Goal: Task Accomplishment & Management: Use online tool/utility

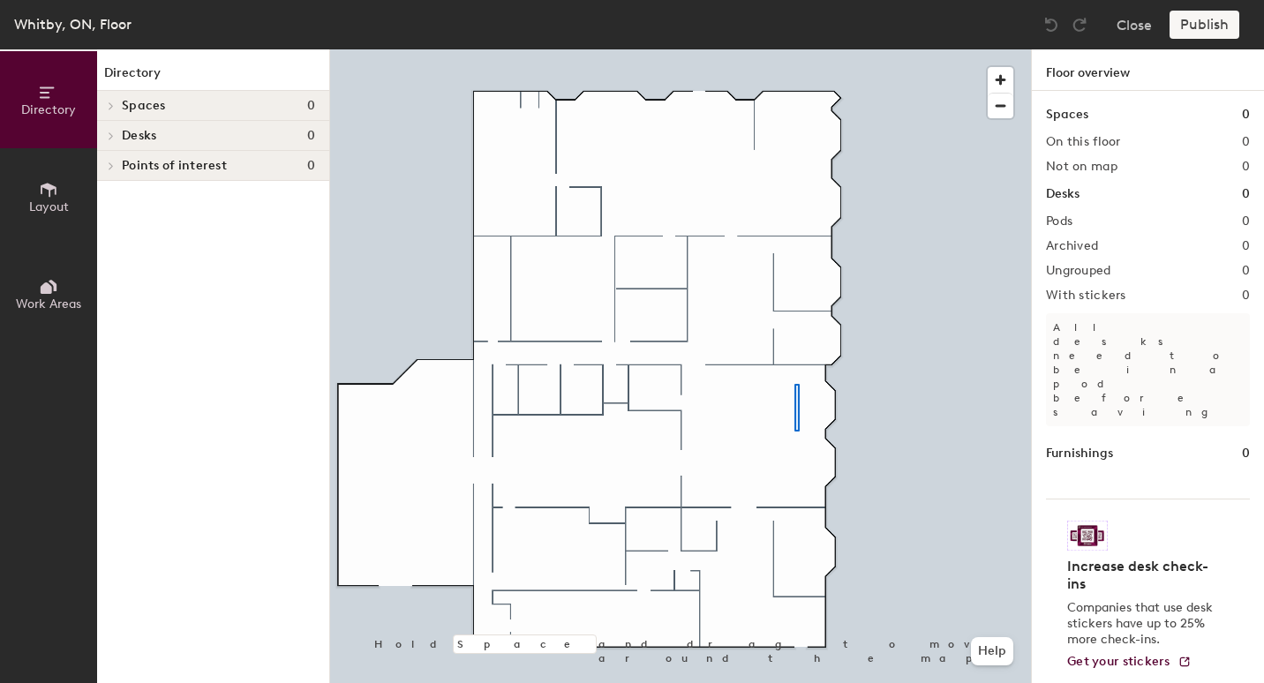
click at [794, 49] on div at bounding box center [680, 49] width 701 height 0
click at [1064, 187] on h1 "Desks" at bounding box center [1063, 193] width 34 height 19
click at [113, 130] on div at bounding box center [108, 135] width 23 height 29
click at [153, 135] on span "Desks" at bounding box center [139, 136] width 34 height 14
click at [42, 201] on span "Layout" at bounding box center [49, 206] width 40 height 15
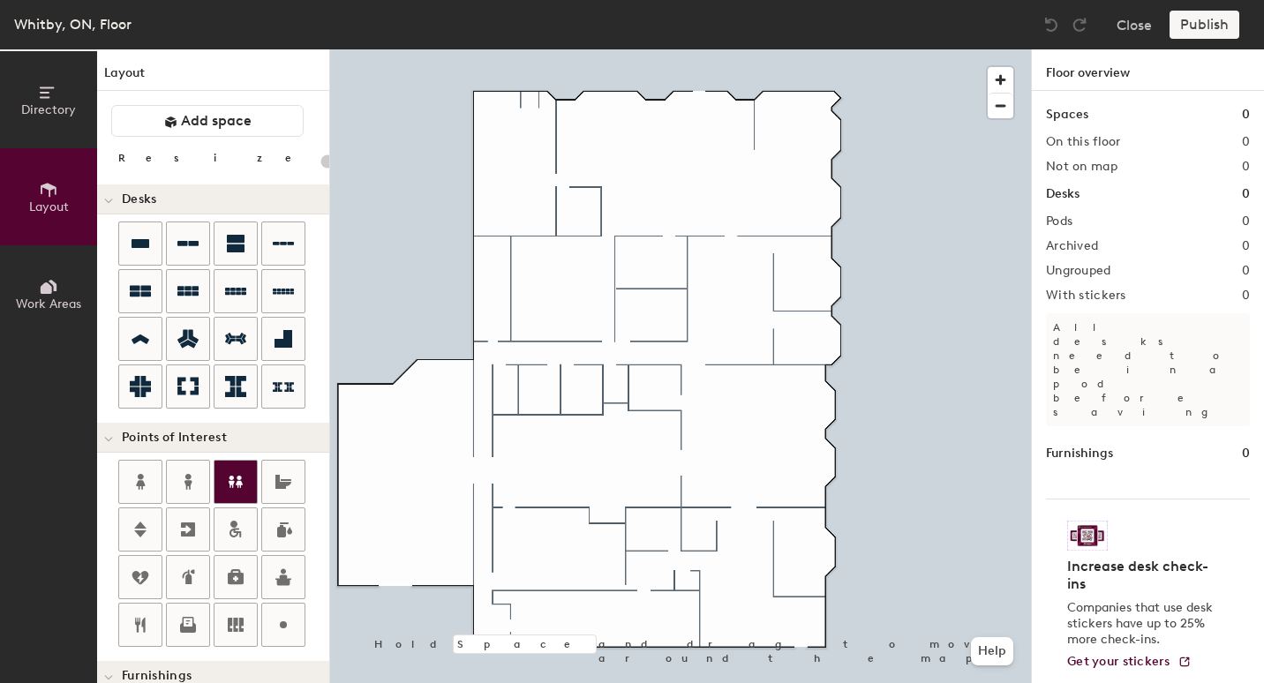
click at [232, 480] on icon at bounding box center [236, 482] width 14 height 12
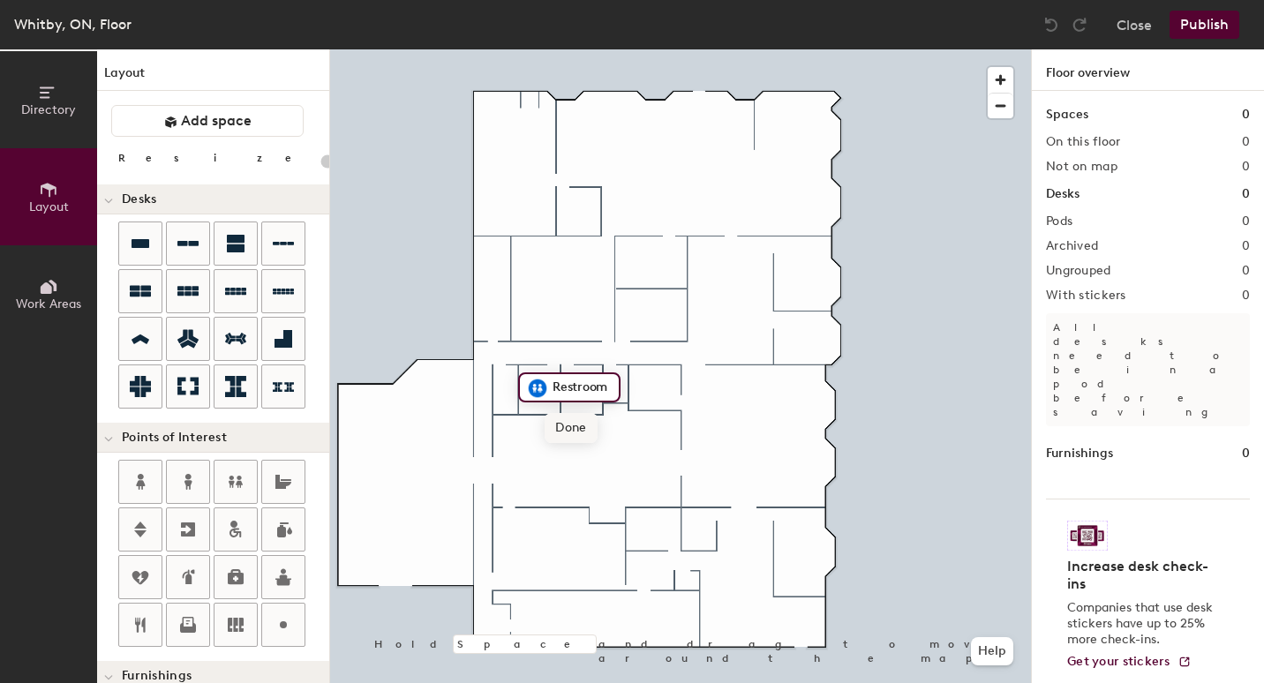
click at [568, 431] on span "Done" at bounding box center [570, 428] width 52 height 30
click at [241, 476] on icon at bounding box center [236, 482] width 14 height 12
click at [180, 296] on icon at bounding box center [187, 291] width 21 height 10
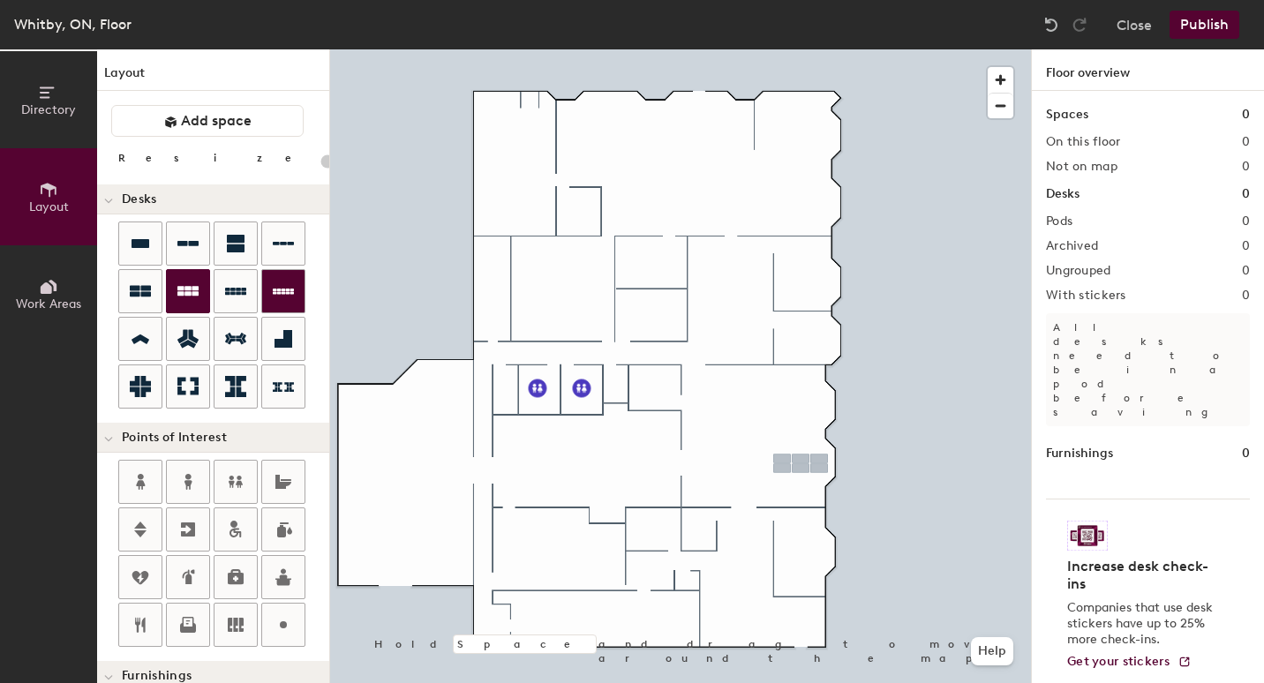
type input "100"
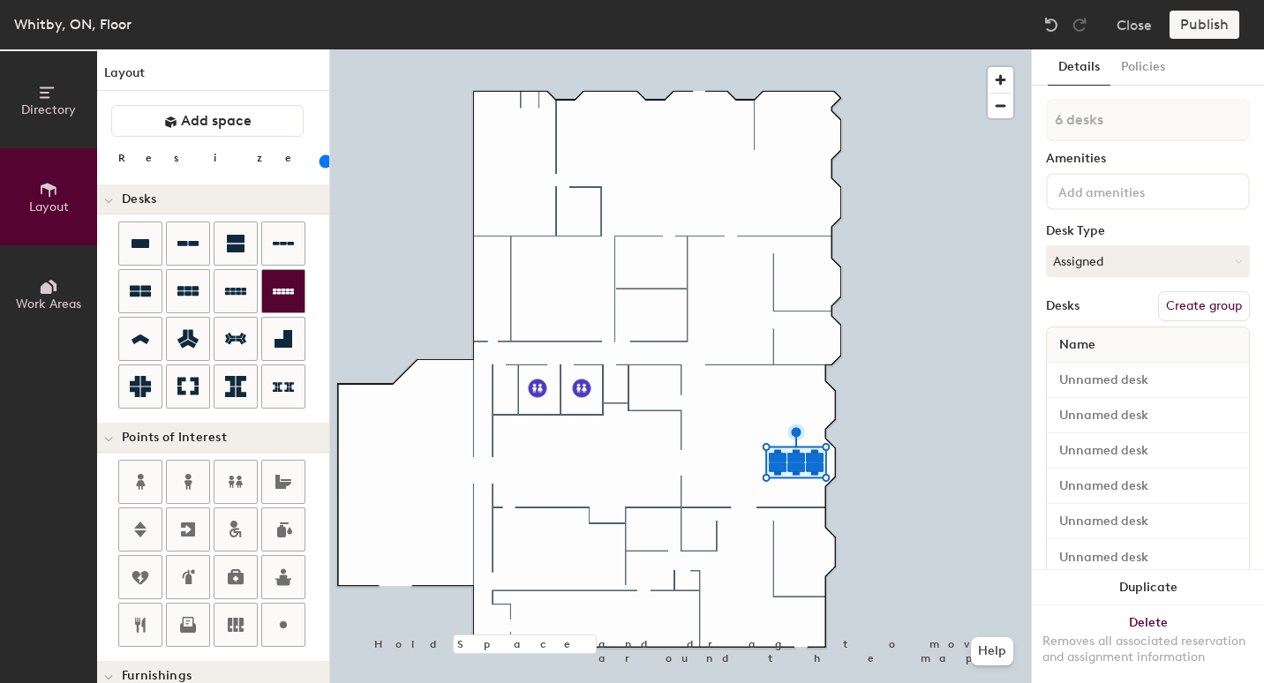
type input "1 desk"
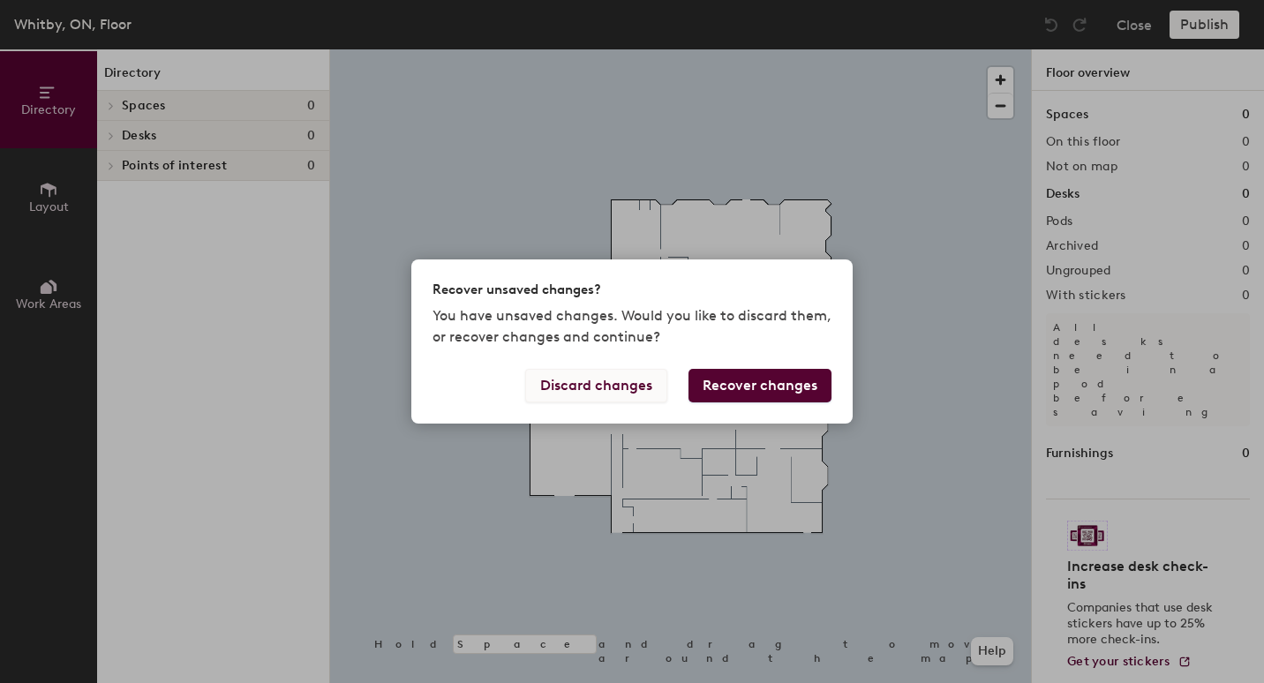
click at [613, 388] on button "Discard changes" at bounding box center [596, 386] width 142 height 34
